Goal: Obtain resource: Download file/media

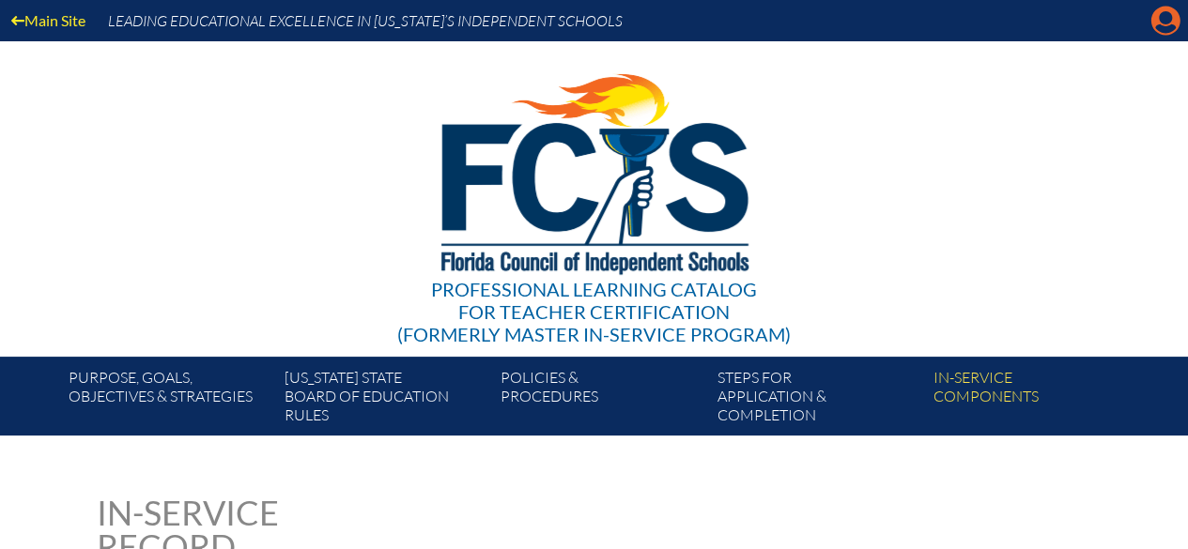
click at [1159, 20] on icon "Manage account" at bounding box center [1166, 21] width 30 height 30
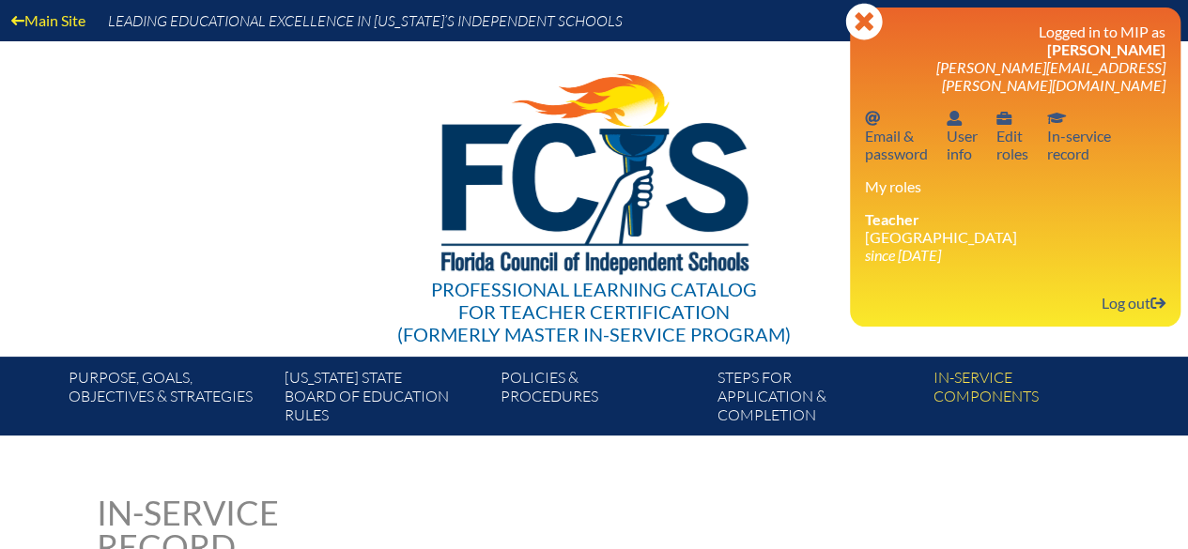
click at [809, 112] on div "Professional Learning Catalog for Teacher Certification (formerly Master In-ser…" at bounding box center [594, 199] width 1142 height 316
click at [862, 27] on icon at bounding box center [863, 21] width 37 height 37
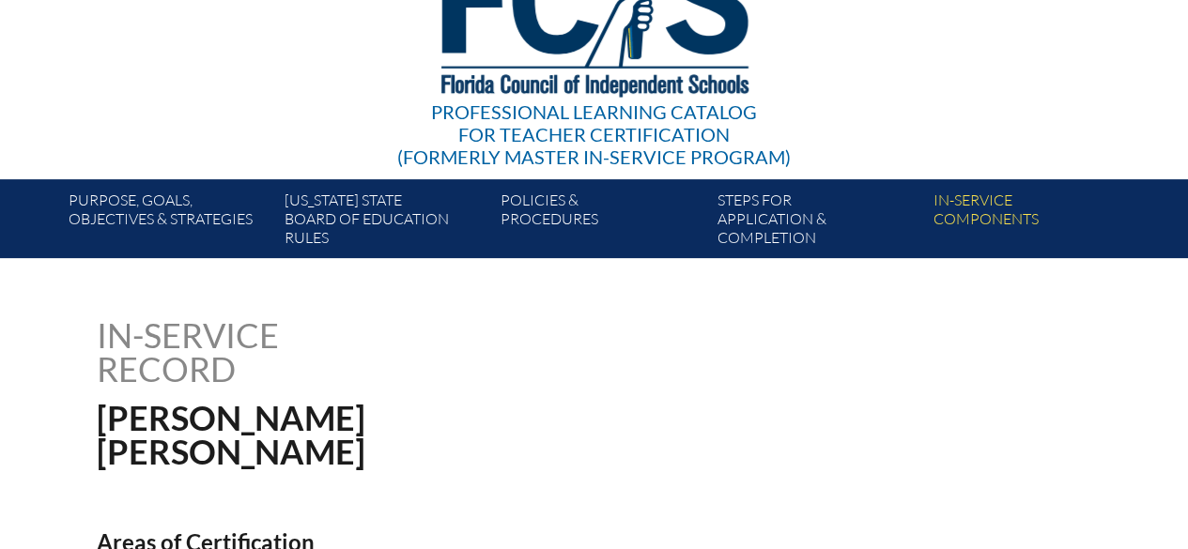
scroll to position [176, 0]
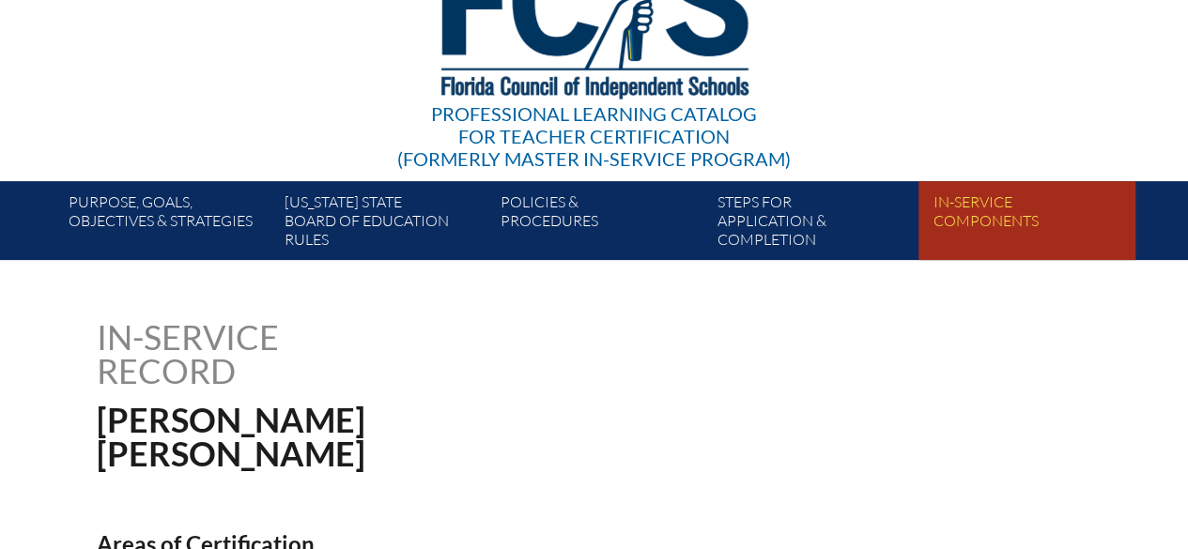
click at [982, 213] on link "In-service components" at bounding box center [1034, 224] width 216 height 71
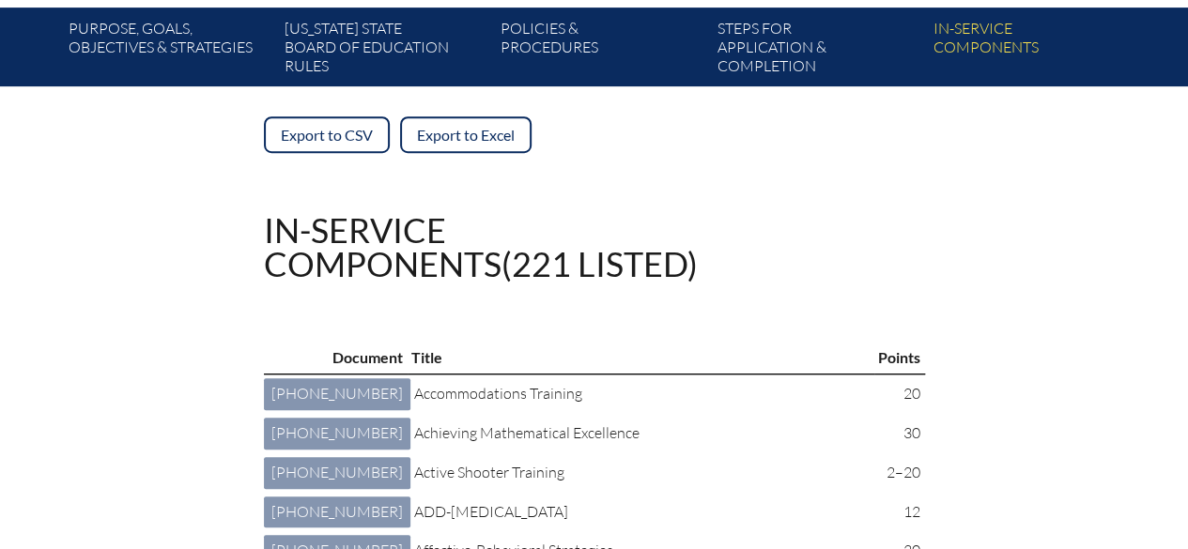
scroll to position [293, 0]
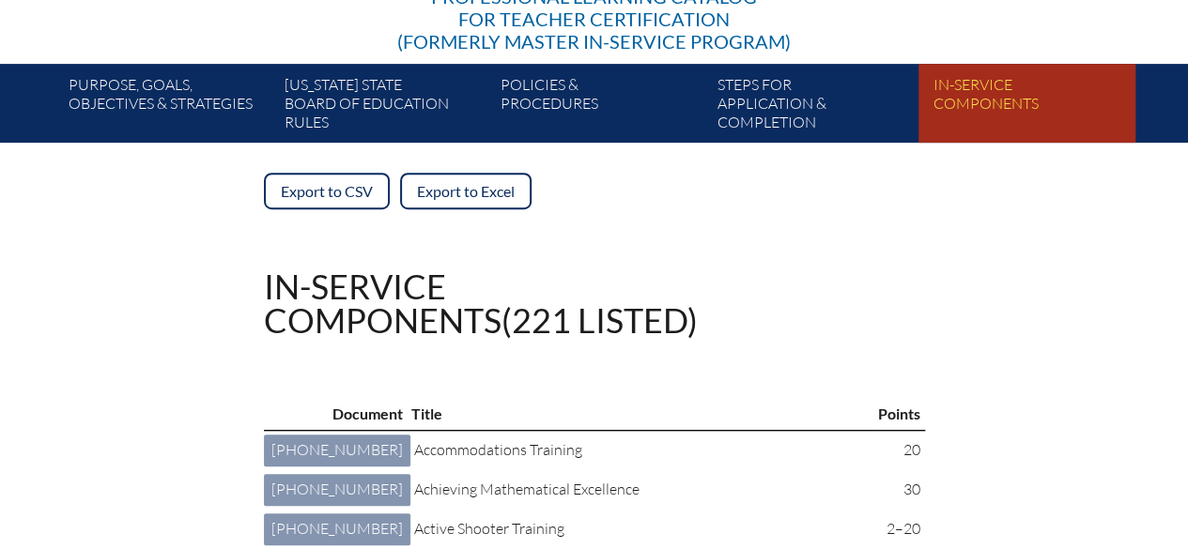
click at [983, 90] on link "In-service components" at bounding box center [1034, 106] width 216 height 71
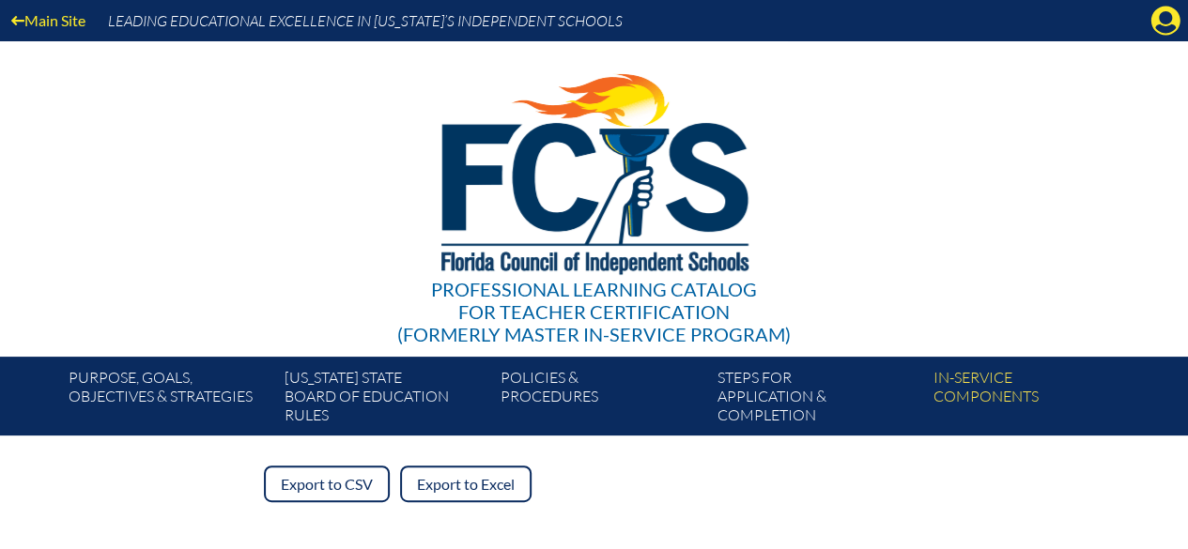
click at [603, 178] on img at bounding box center [594, 169] width 388 height 256
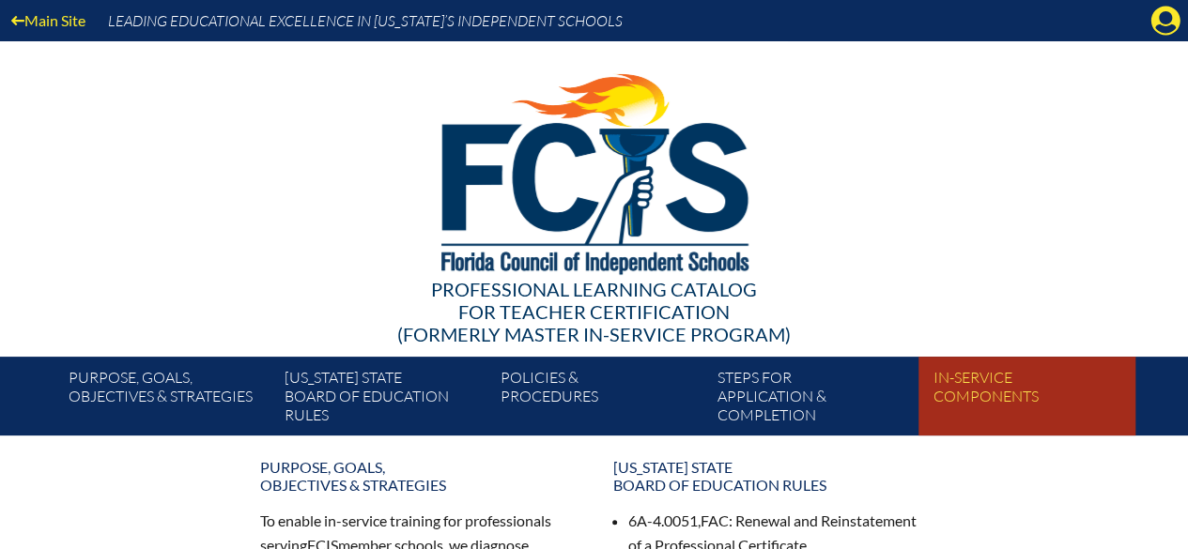
click at [951, 379] on link "In-service components" at bounding box center [1034, 399] width 216 height 71
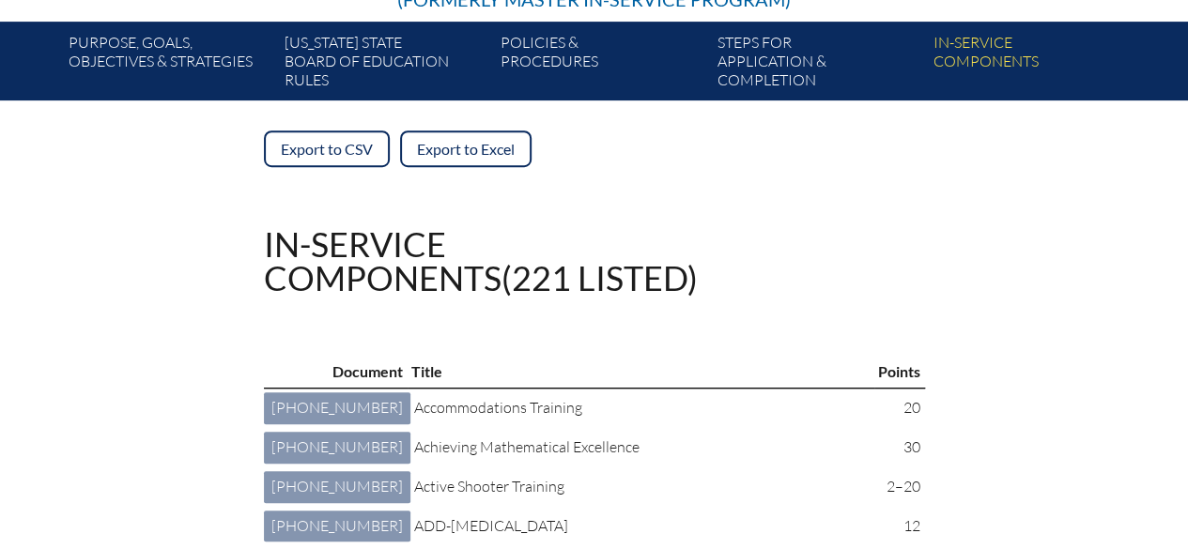
scroll to position [336, 0]
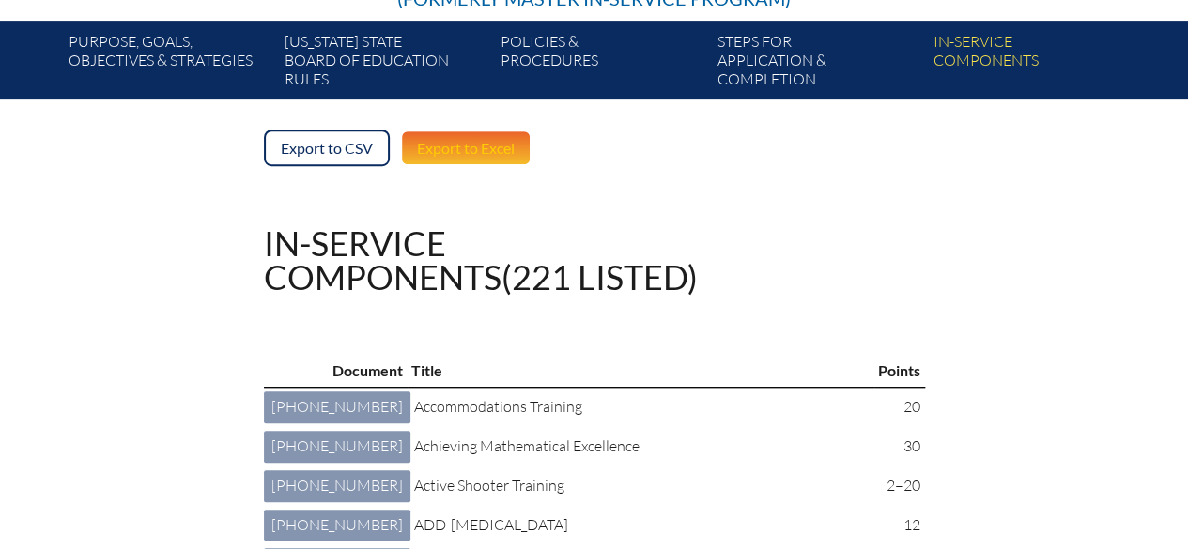
click at [491, 155] on link "Export to Excel" at bounding box center [465, 148] width 131 height 37
